Goal: Find specific page/section: Find specific page/section

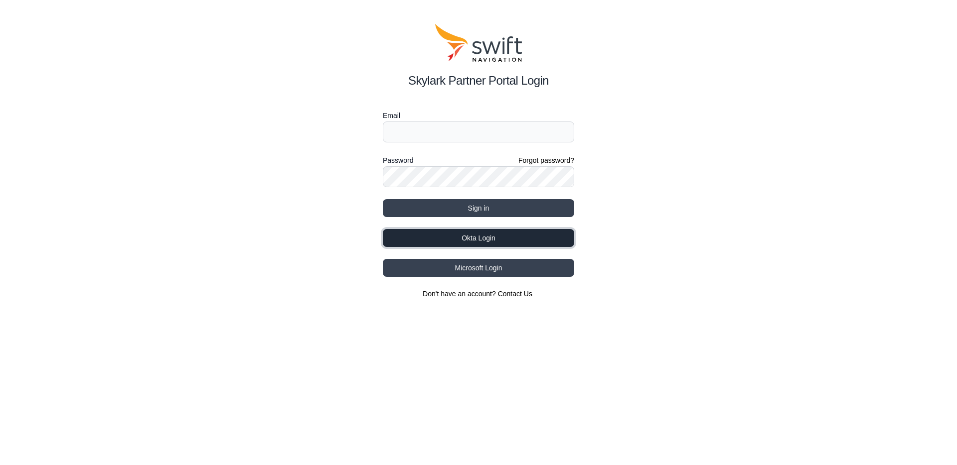
click at [486, 233] on button "Okta Login" at bounding box center [478, 238] width 191 height 18
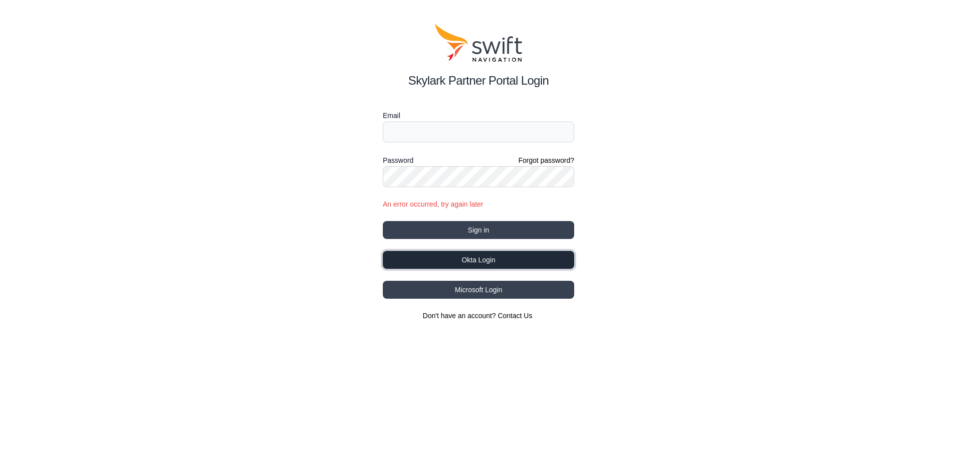
click at [492, 261] on button "Okta Login" at bounding box center [478, 260] width 191 height 18
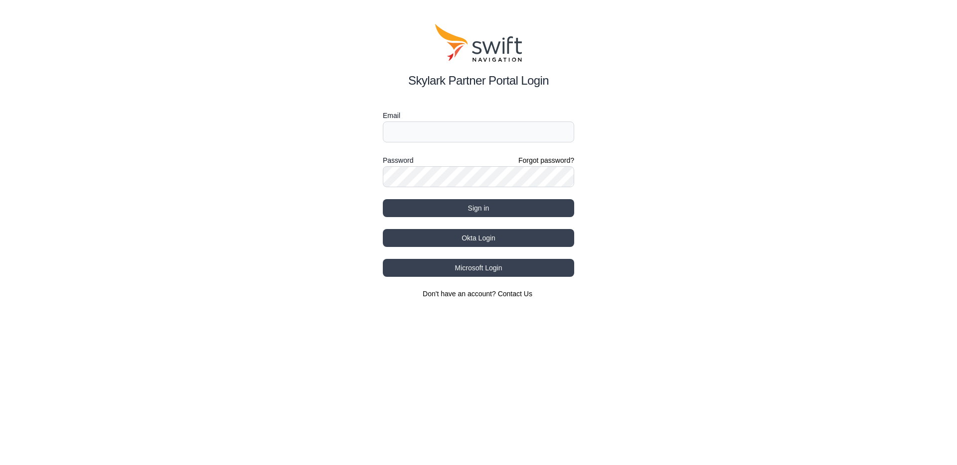
click at [492, 237] on button "Okta Login" at bounding box center [478, 238] width 191 height 18
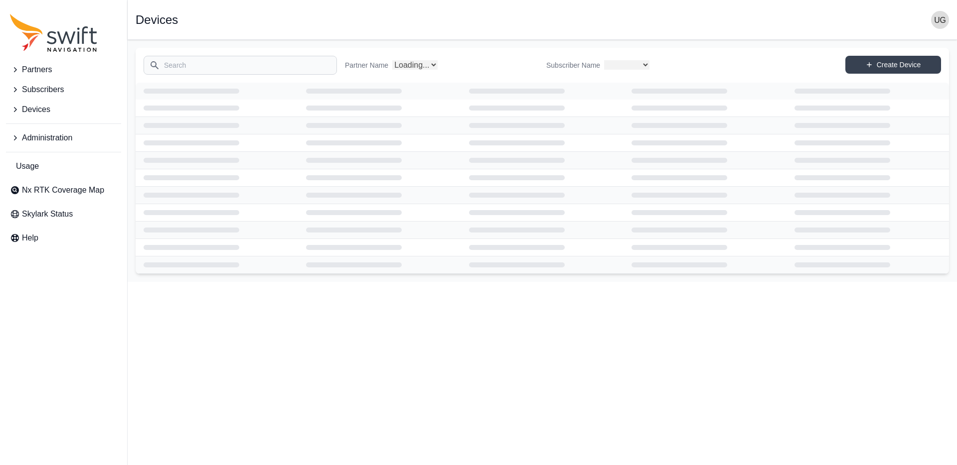
select select
select select "Partner Name"
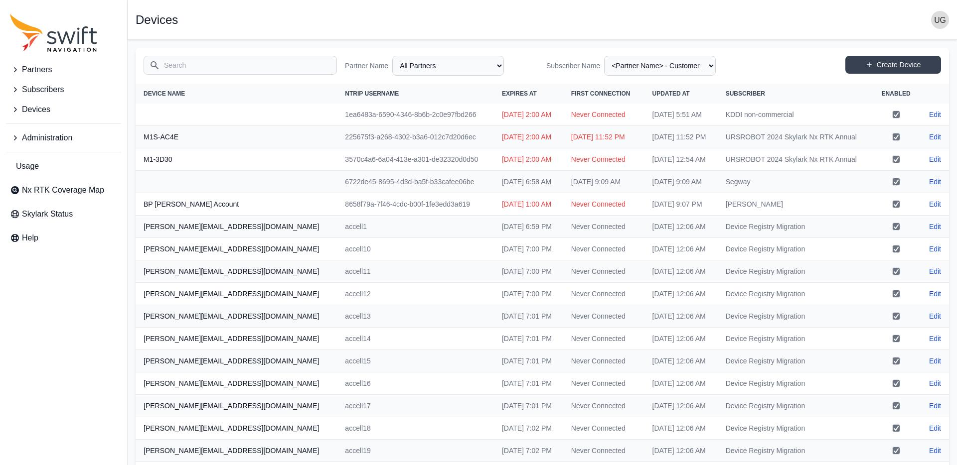
click at [192, 66] on input "Search" at bounding box center [239, 65] width 193 height 19
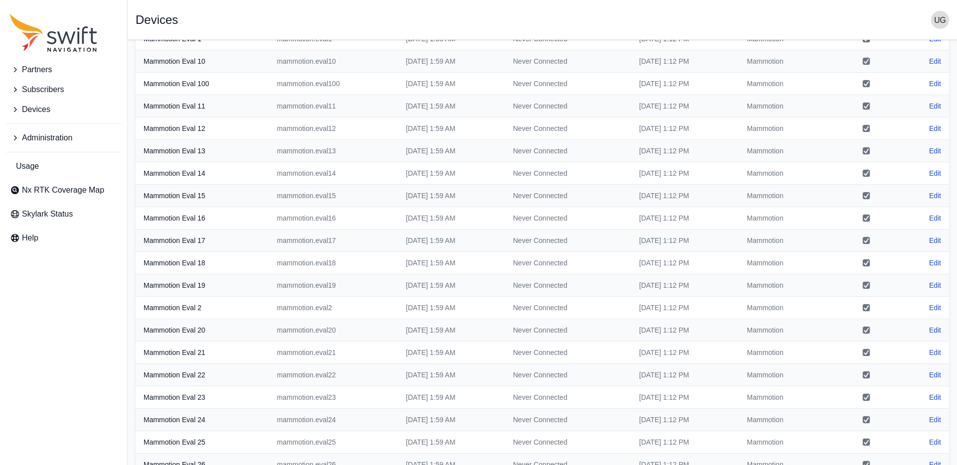
scroll to position [129, 0]
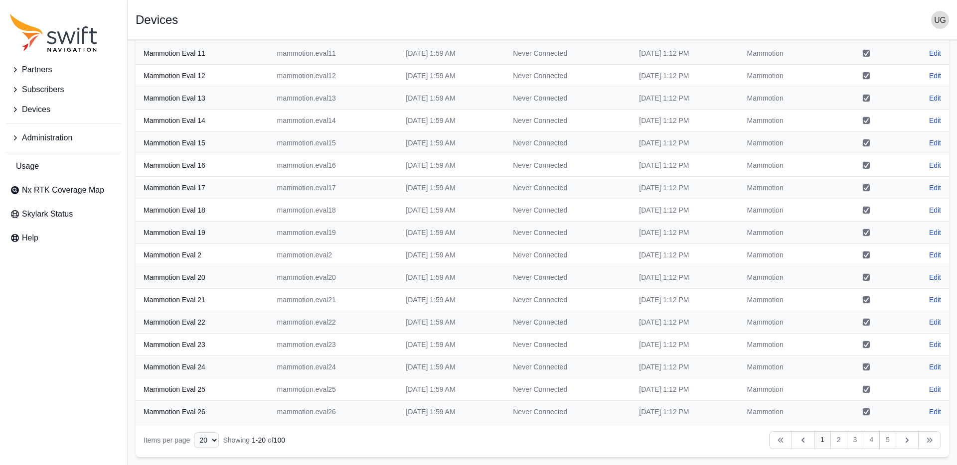
type input "mammo"
click at [214, 442] on select "10 15 20 25 50" at bounding box center [206, 440] width 25 height 16
select select "50"
click at [194, 448] on select "10 15 20 25 50" at bounding box center [206, 440] width 25 height 16
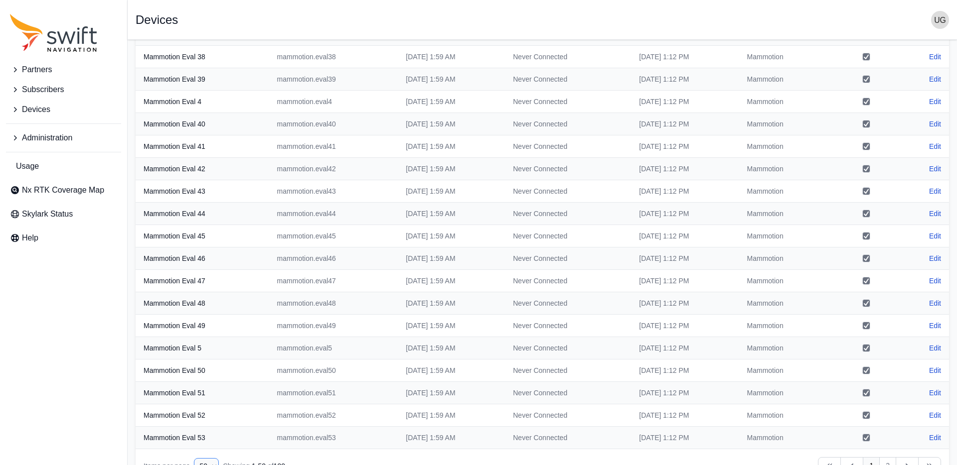
scroll to position [801, 0]
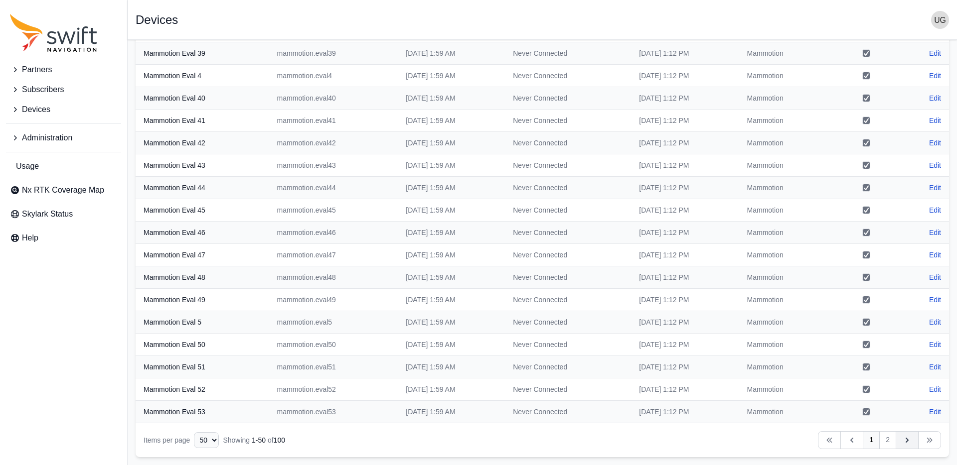
click at [904, 439] on icon "Table navigation" at bounding box center [907, 440] width 10 height 10
